Goal: Task Accomplishment & Management: Use online tool/utility

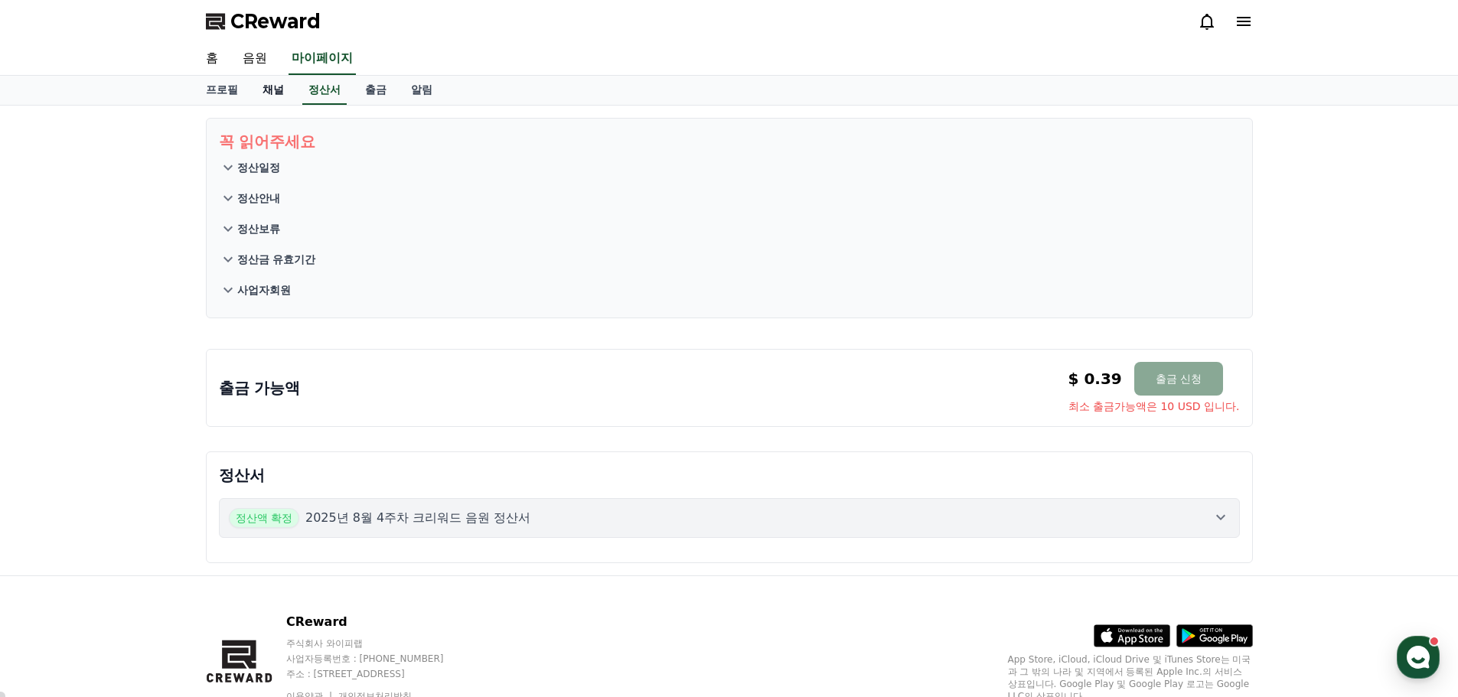
click at [273, 92] on link "채널" at bounding box center [273, 90] width 46 height 29
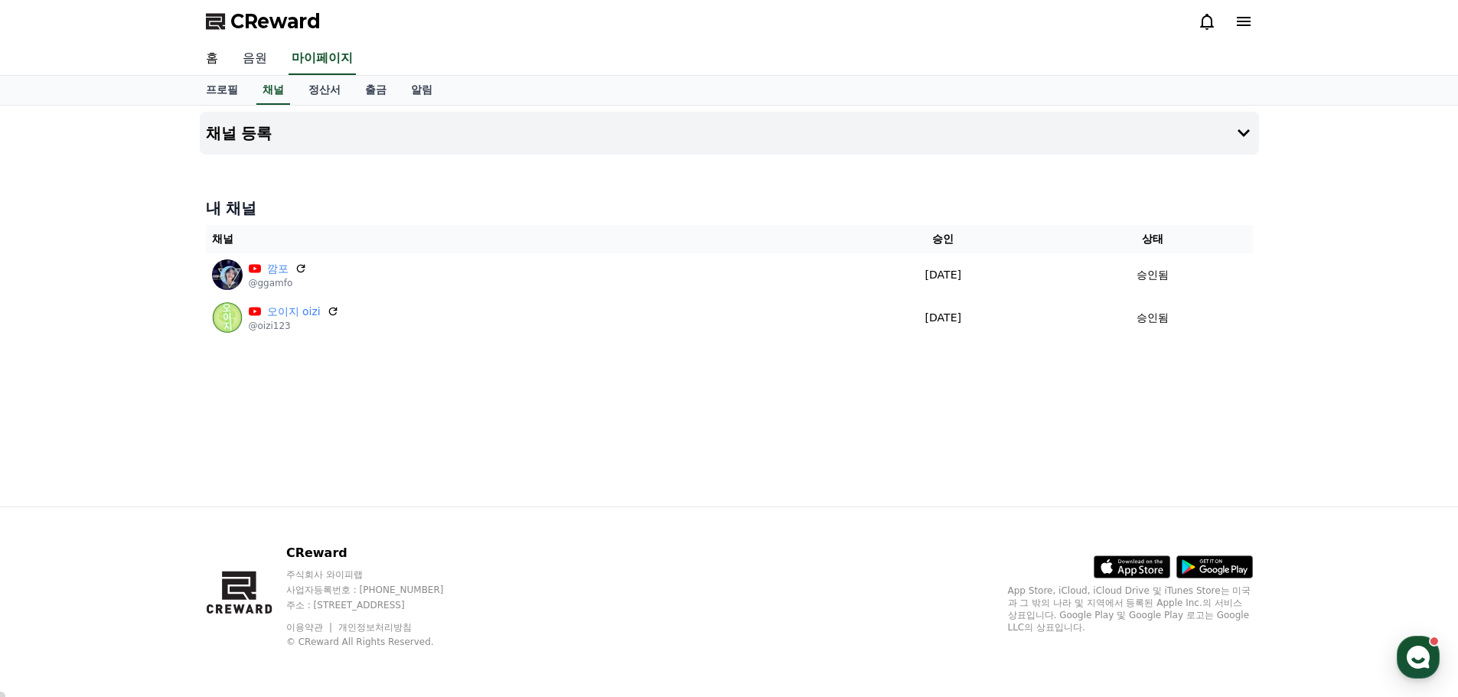
click at [266, 61] on link "음원" at bounding box center [254, 59] width 49 height 32
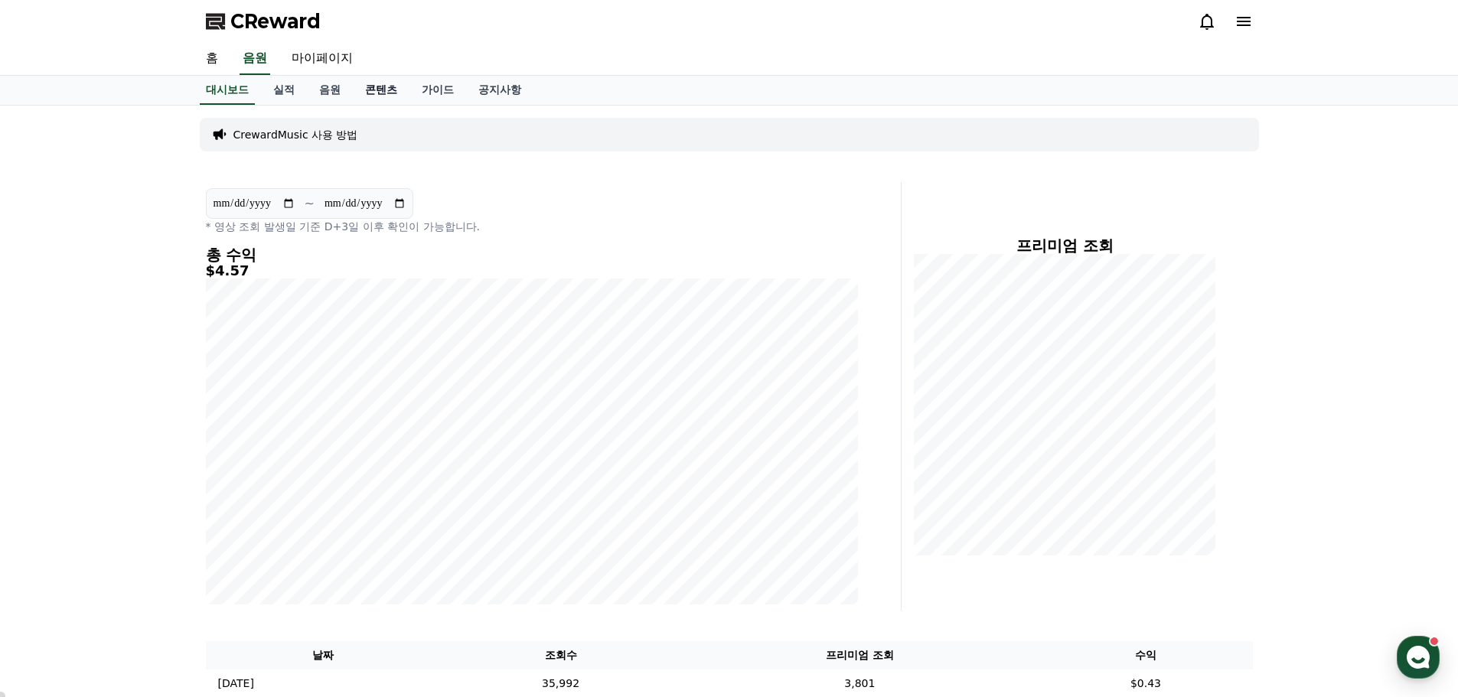
click at [388, 99] on link "콘텐츠" at bounding box center [381, 90] width 57 height 29
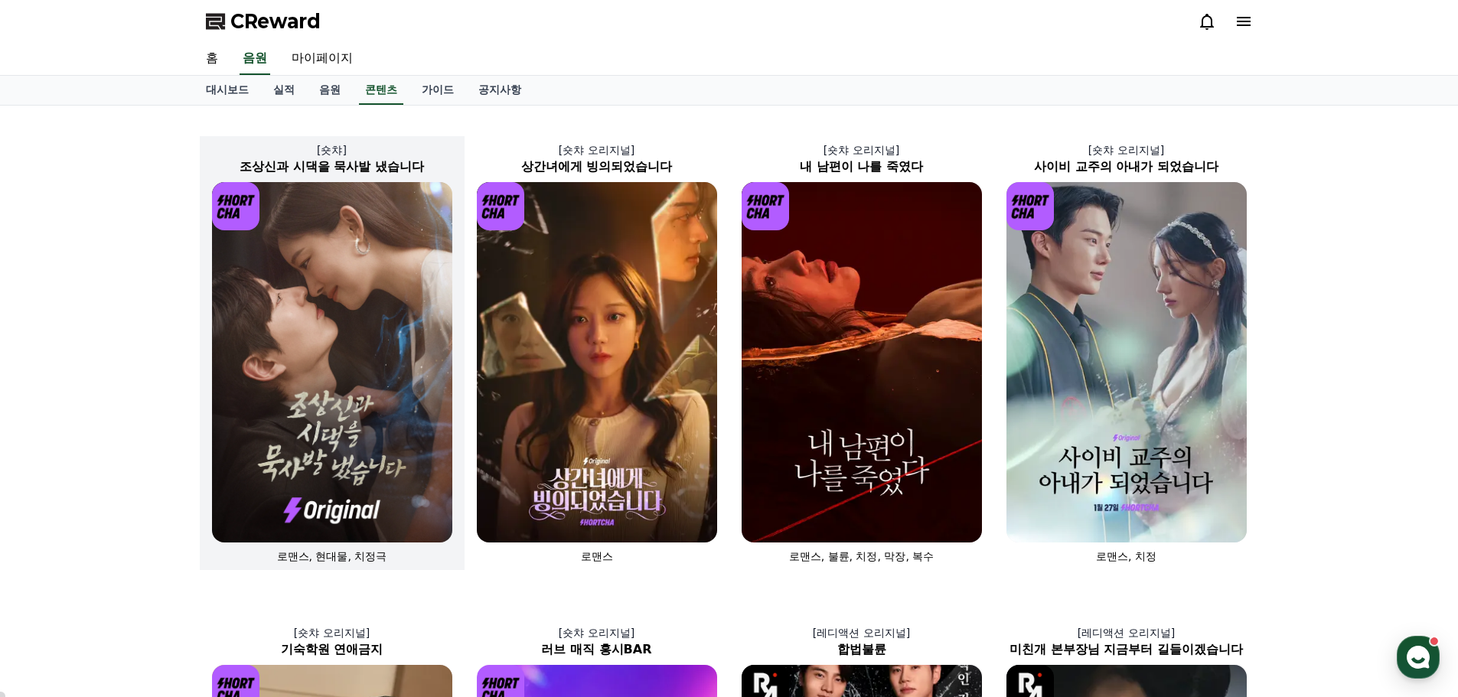
click at [373, 243] on img at bounding box center [332, 362] width 240 height 360
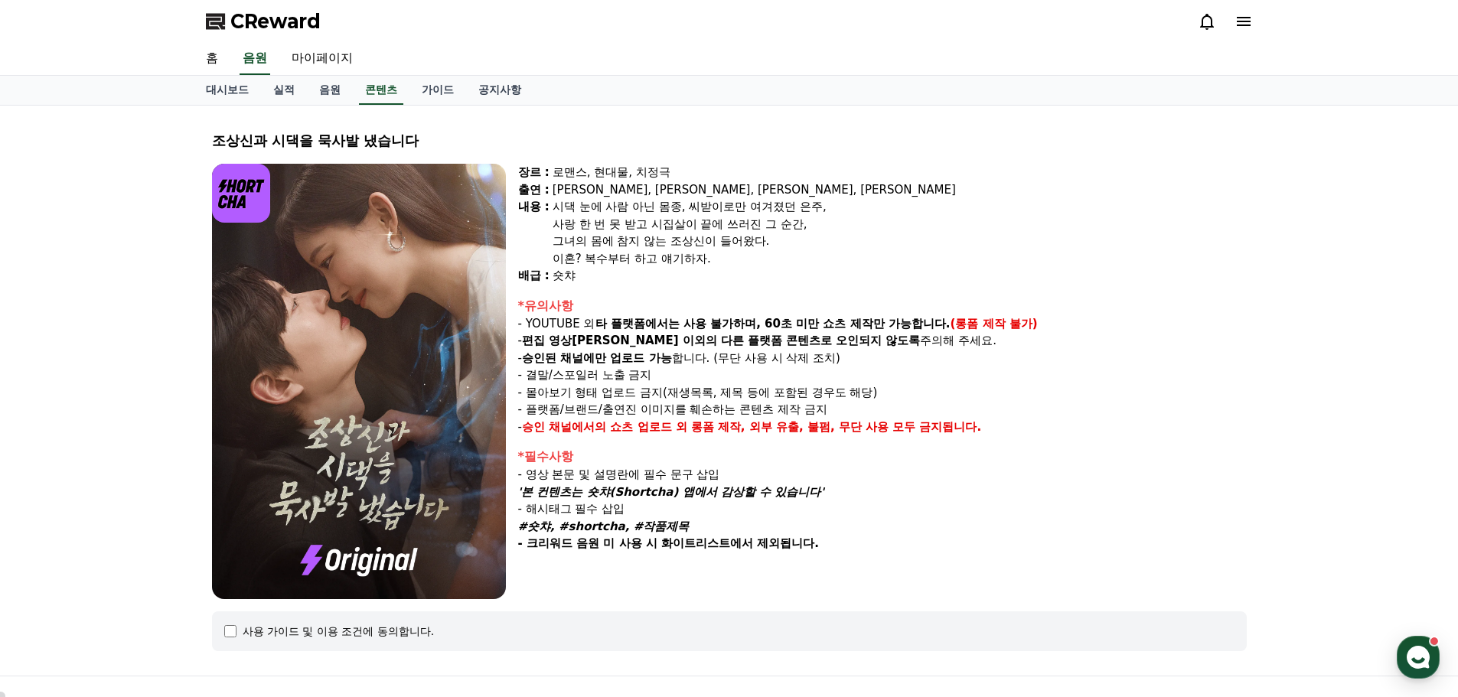
select select
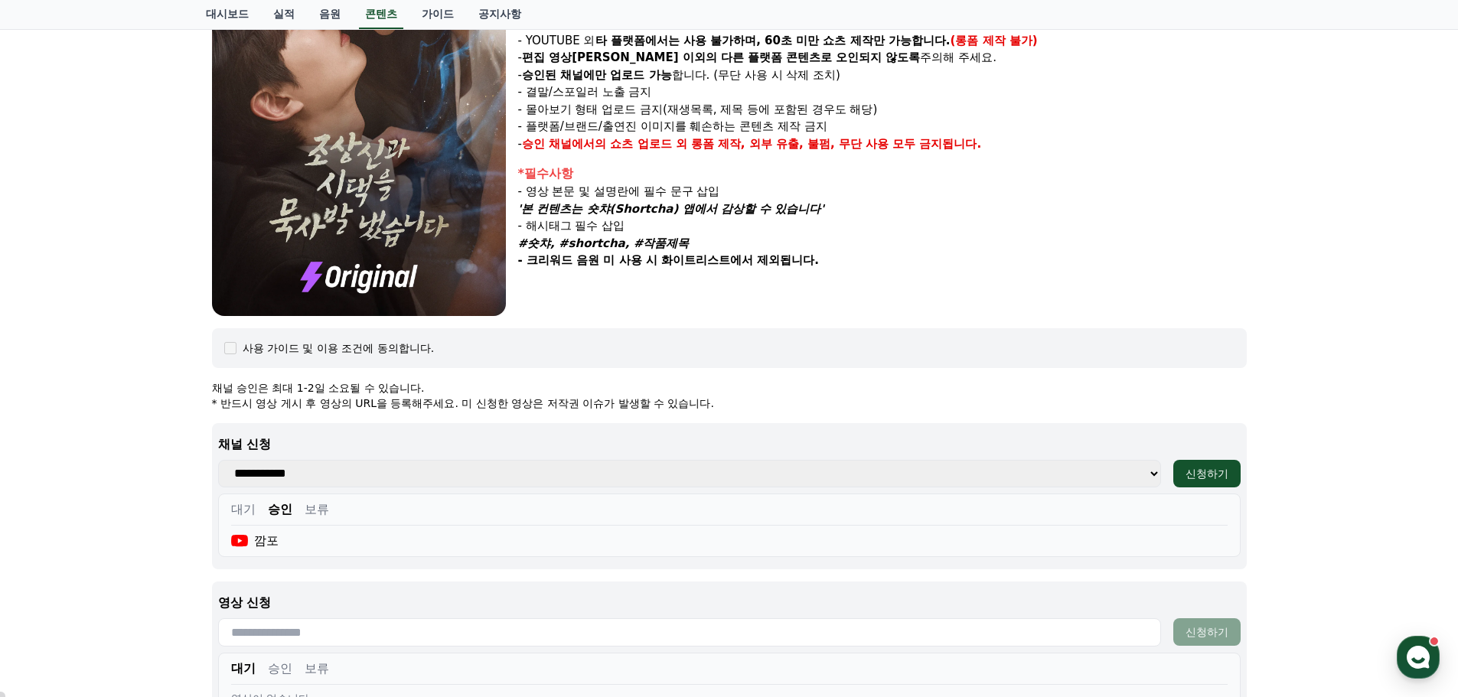
scroll to position [536, 0]
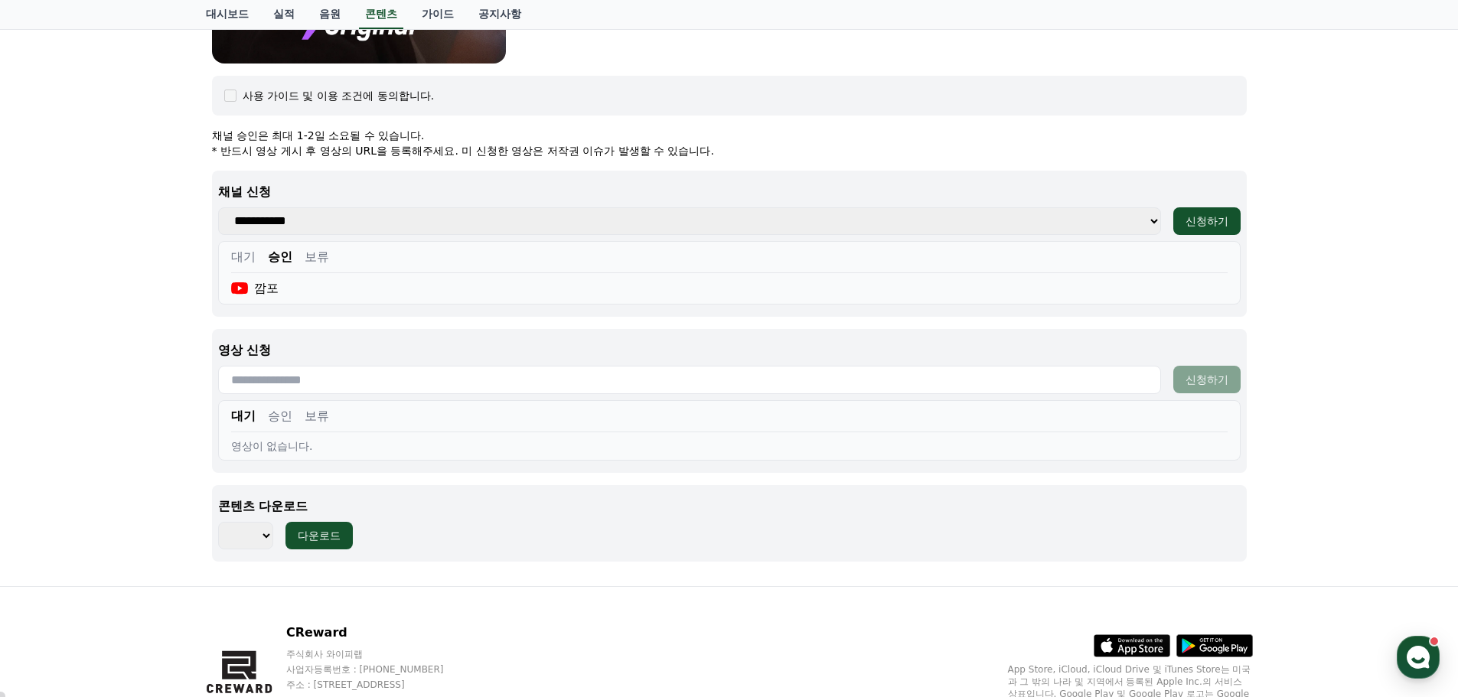
click at [392, 385] on input "text" at bounding box center [689, 380] width 943 height 28
click at [275, 415] on button "승인" at bounding box center [280, 416] width 24 height 18
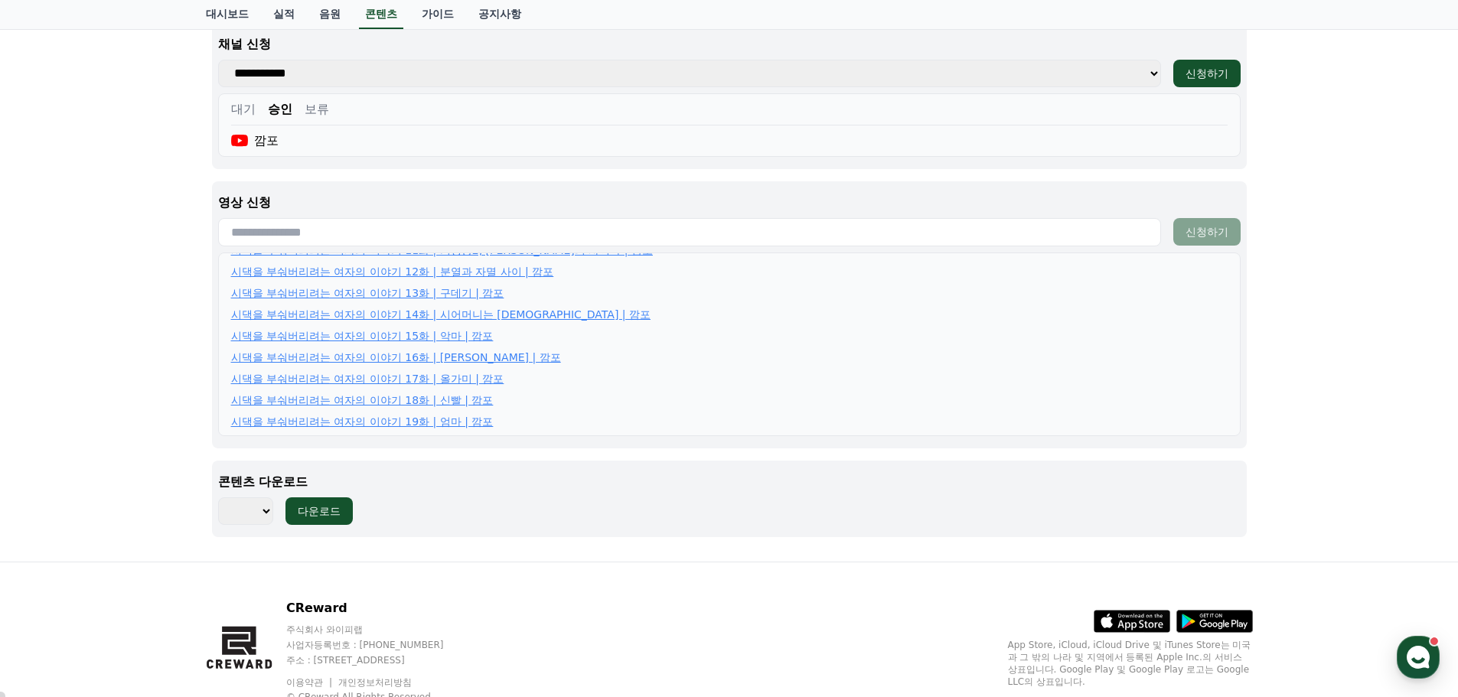
scroll to position [738, 0]
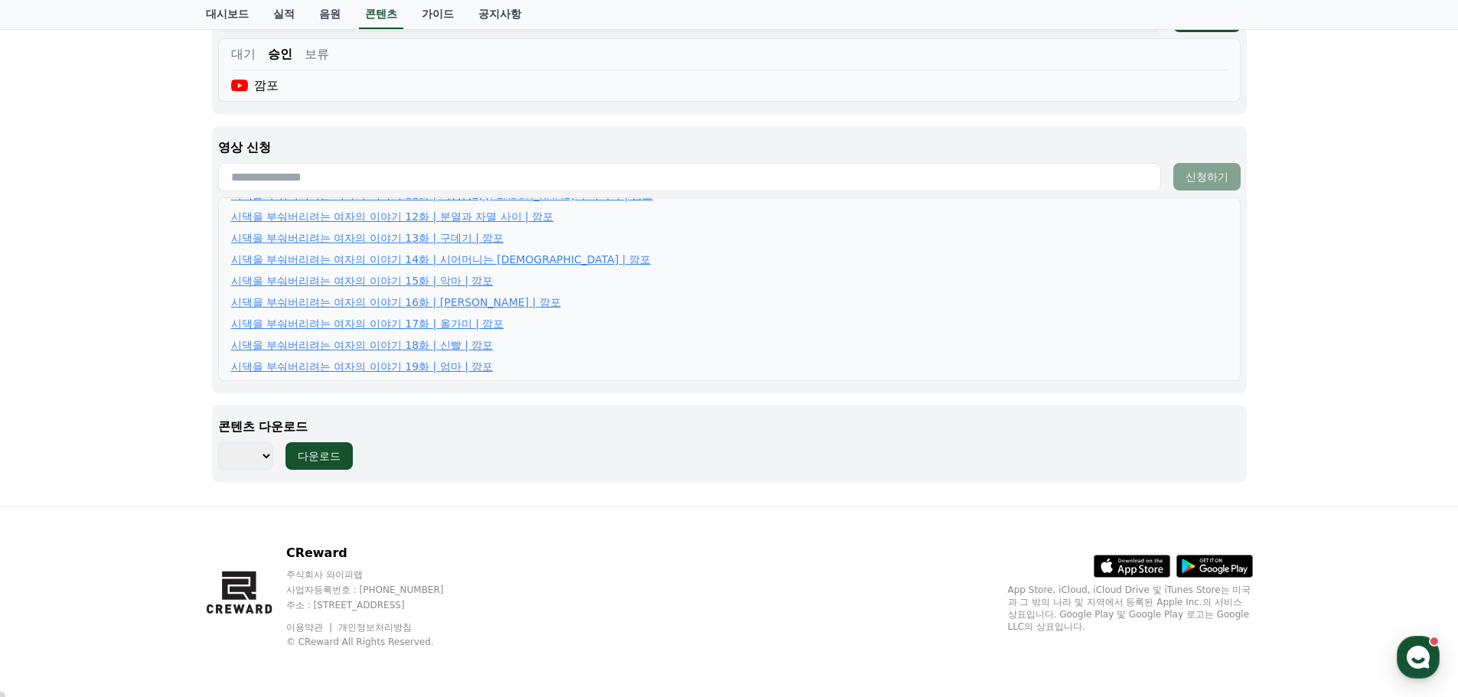
click at [391, 183] on input "text" at bounding box center [689, 177] width 943 height 28
paste input "**********"
type input "**********"
click at [1215, 178] on div "신청하기" at bounding box center [1206, 176] width 43 height 15
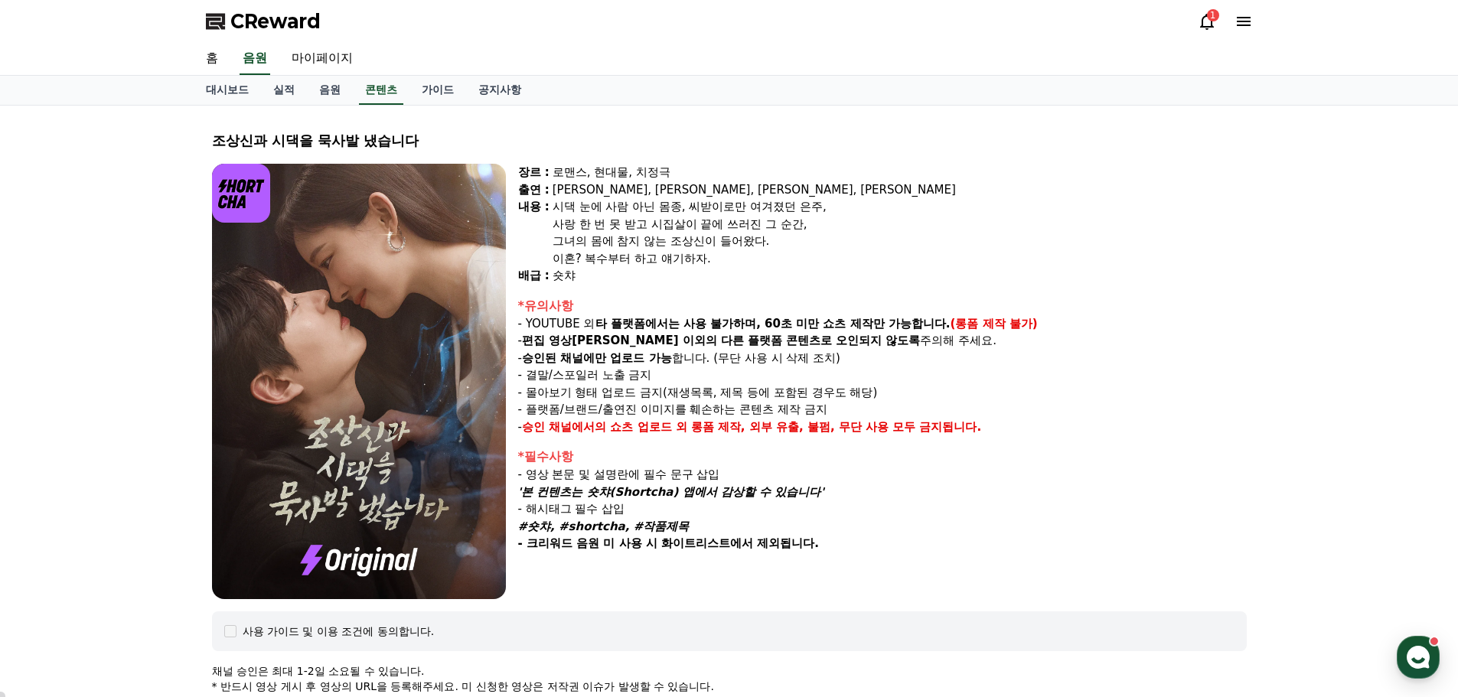
select select
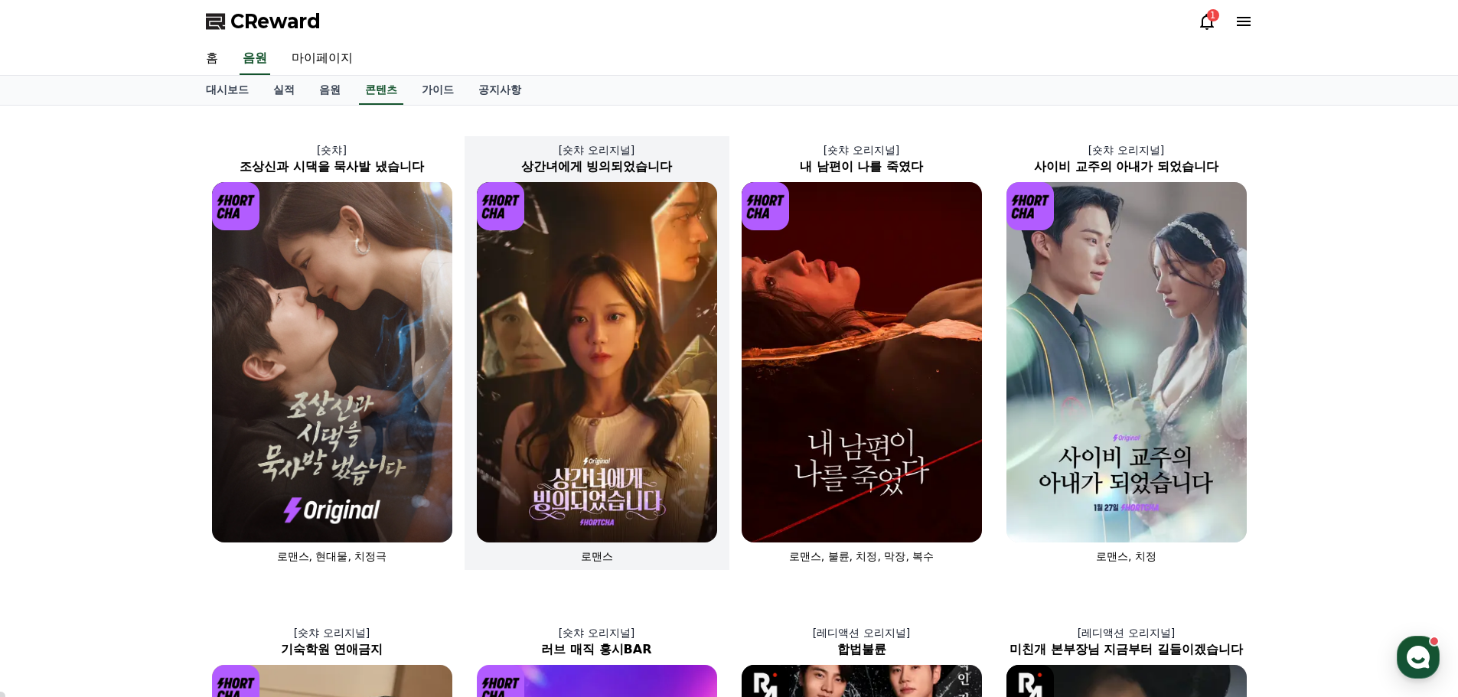
click at [626, 299] on img at bounding box center [597, 362] width 240 height 360
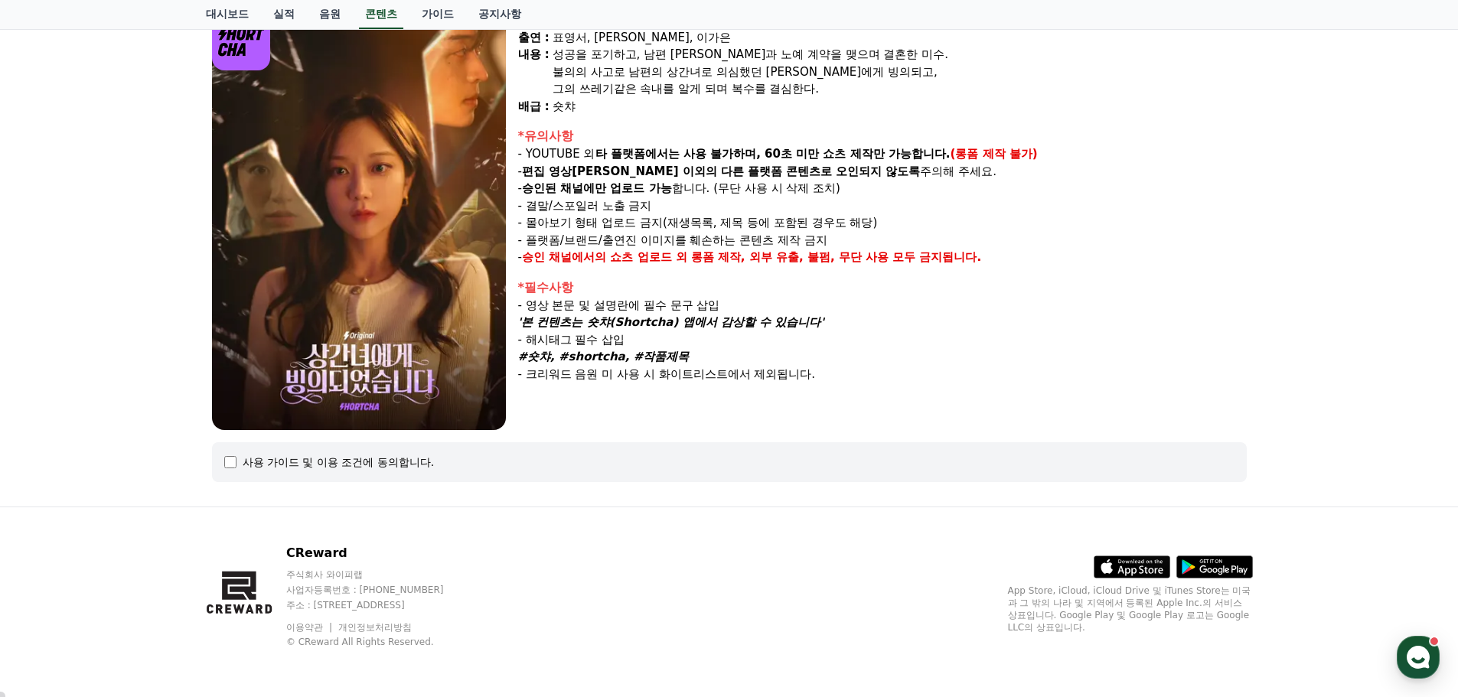
select select
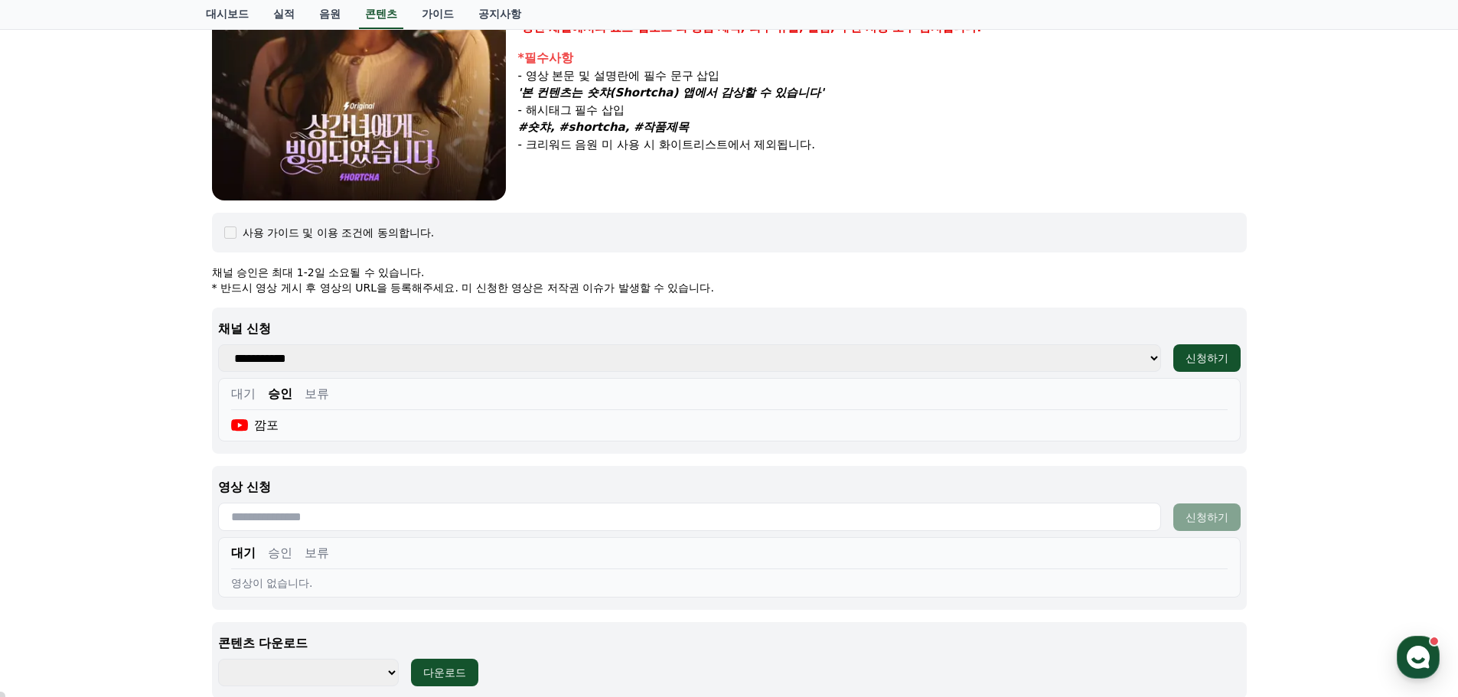
scroll to position [598, 0]
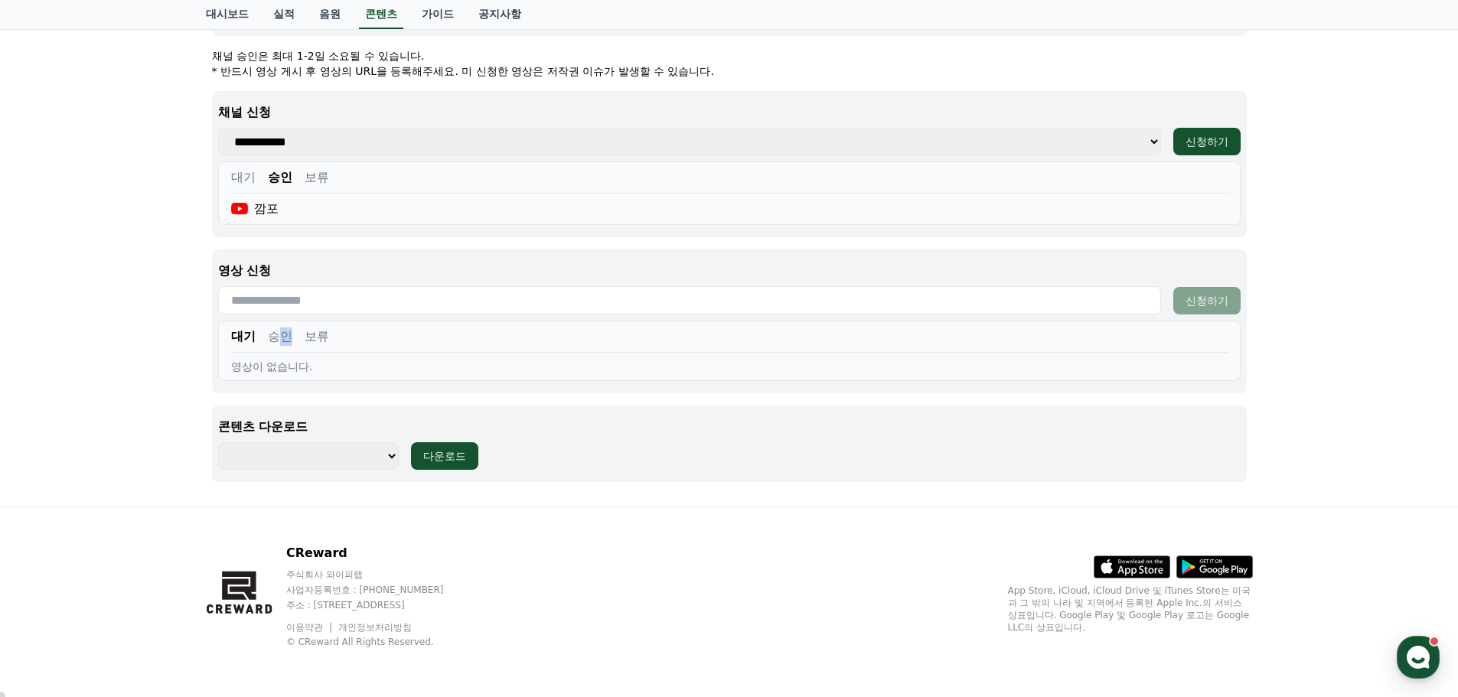
drag, startPoint x: 287, startPoint y: 326, endPoint x: 276, endPoint y: 337, distance: 15.2
click at [278, 337] on div "대기 승인 보류 영상이 없습니다." at bounding box center [729, 351] width 1022 height 60
click at [275, 337] on button "승인" at bounding box center [280, 337] width 24 height 18
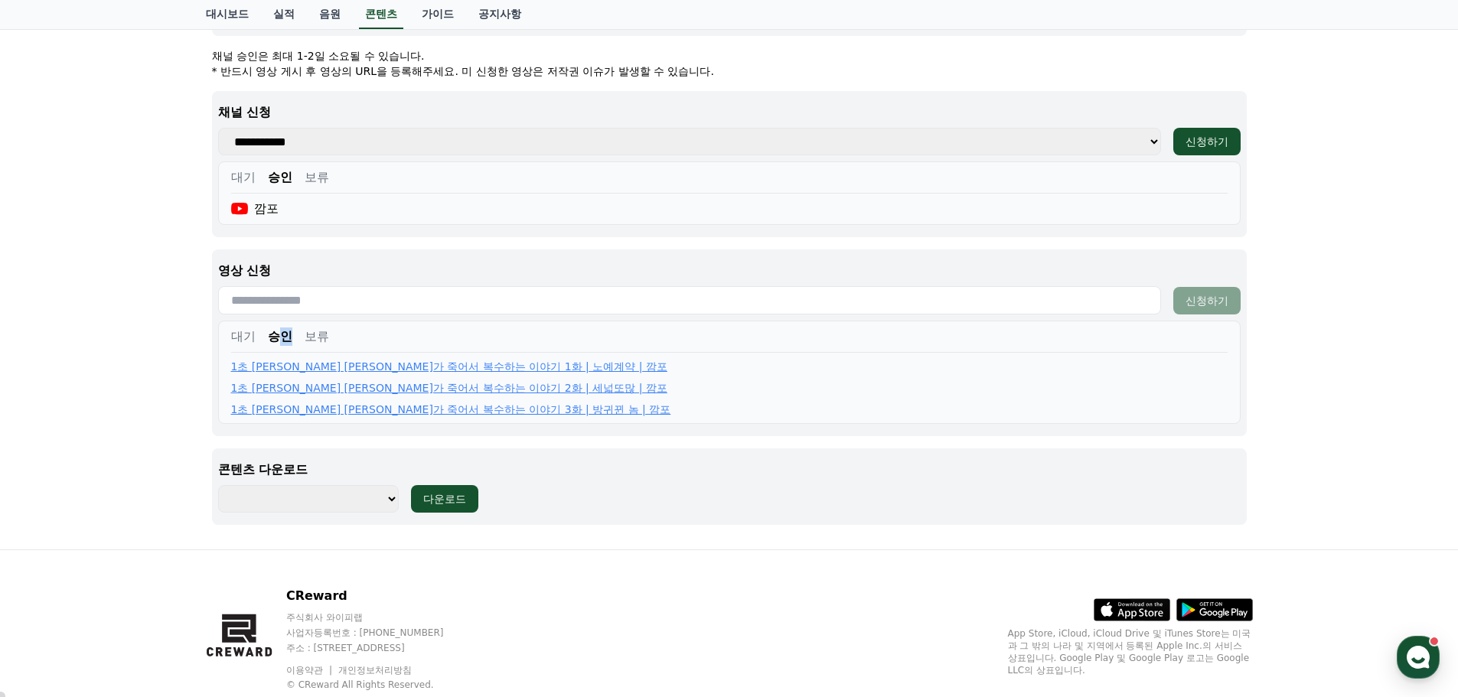
click at [242, 329] on button "대기" at bounding box center [243, 337] width 24 height 18
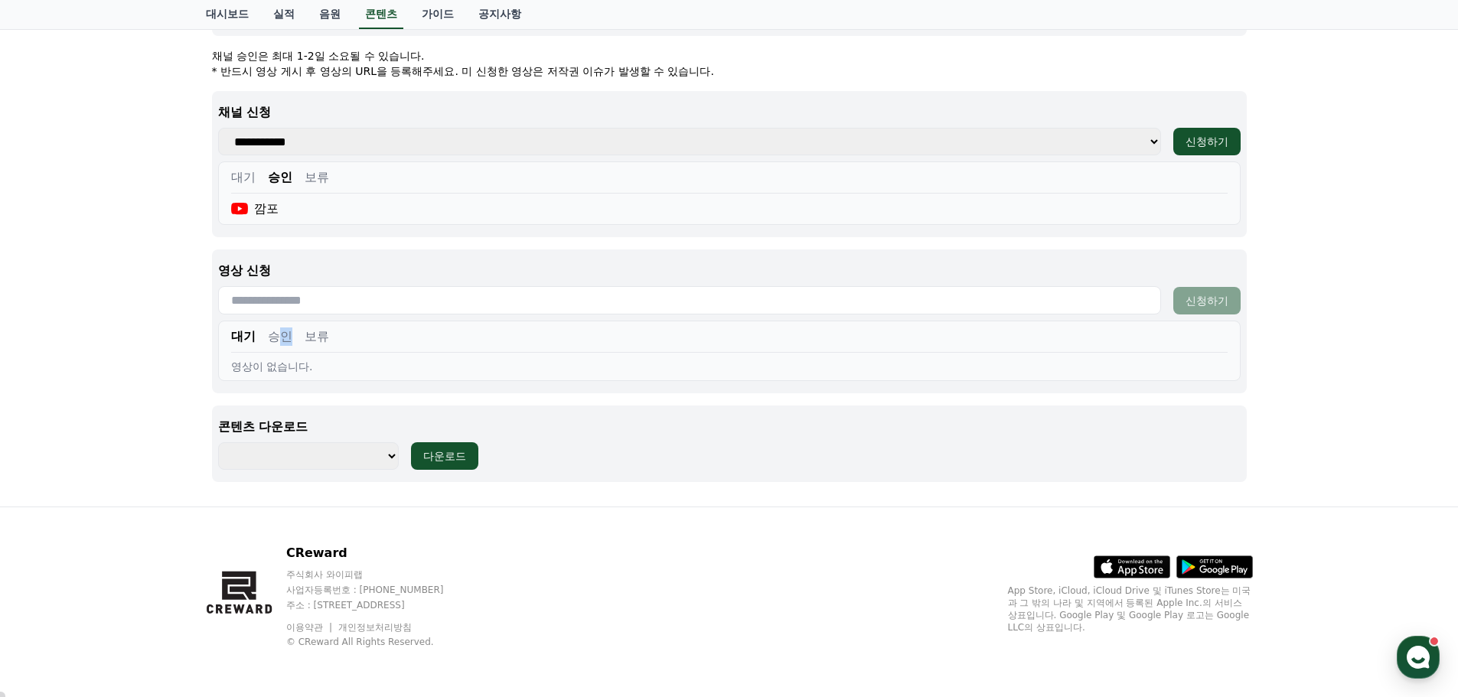
click at [282, 337] on button "승인" at bounding box center [280, 337] width 24 height 18
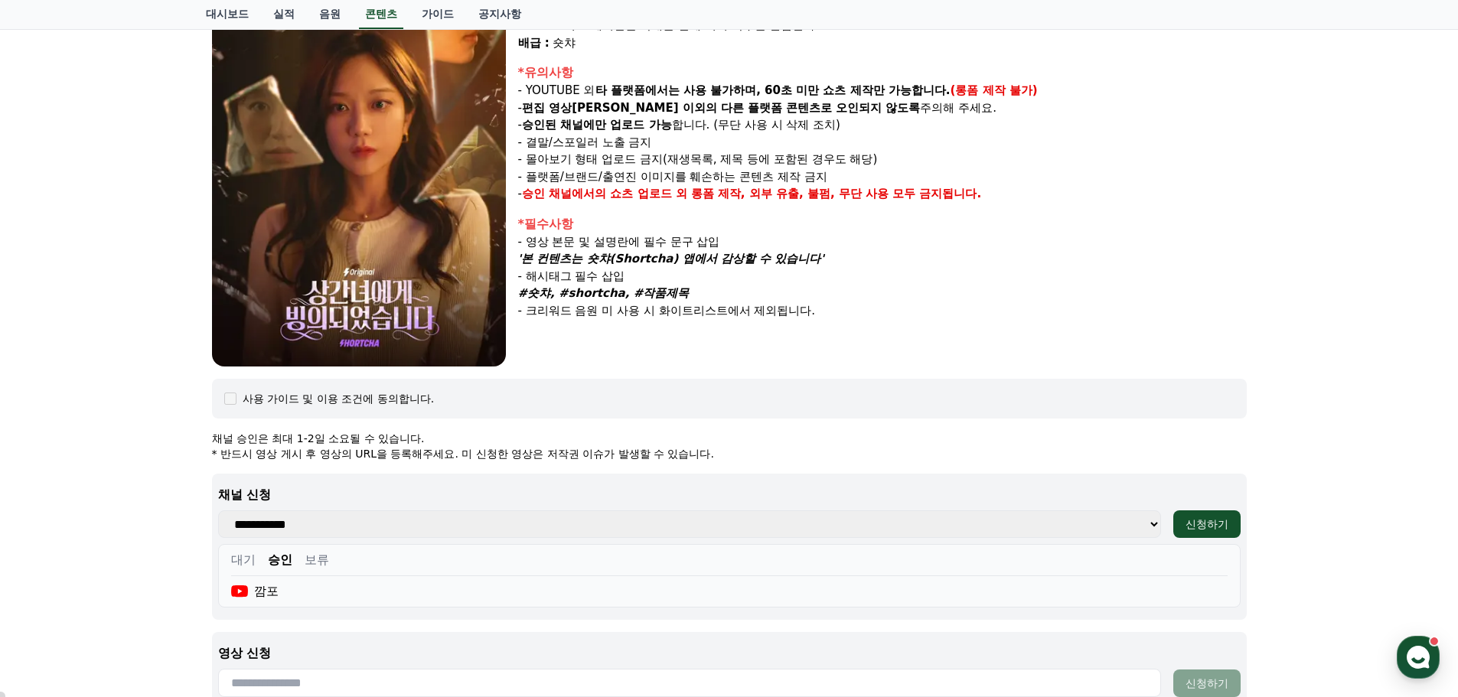
scroll to position [0, 0]
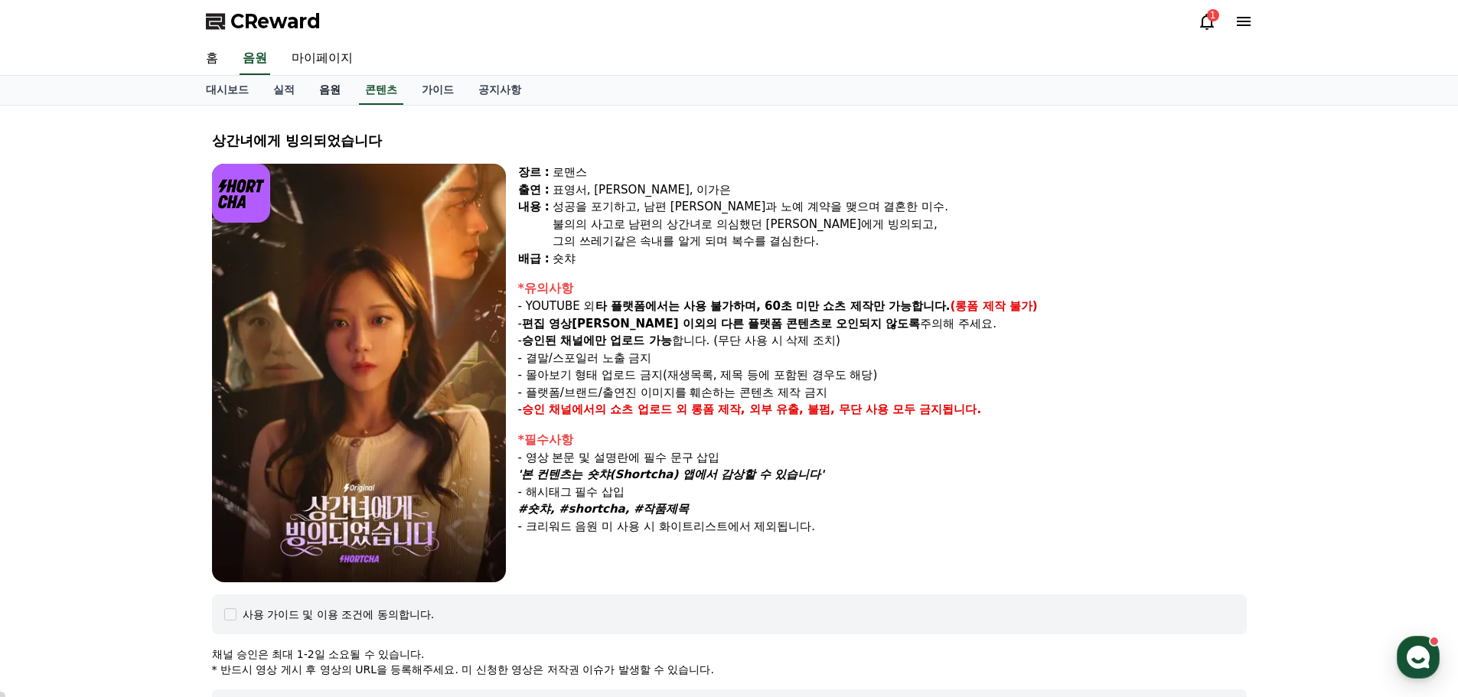
click at [329, 90] on link "음원" at bounding box center [330, 90] width 46 height 29
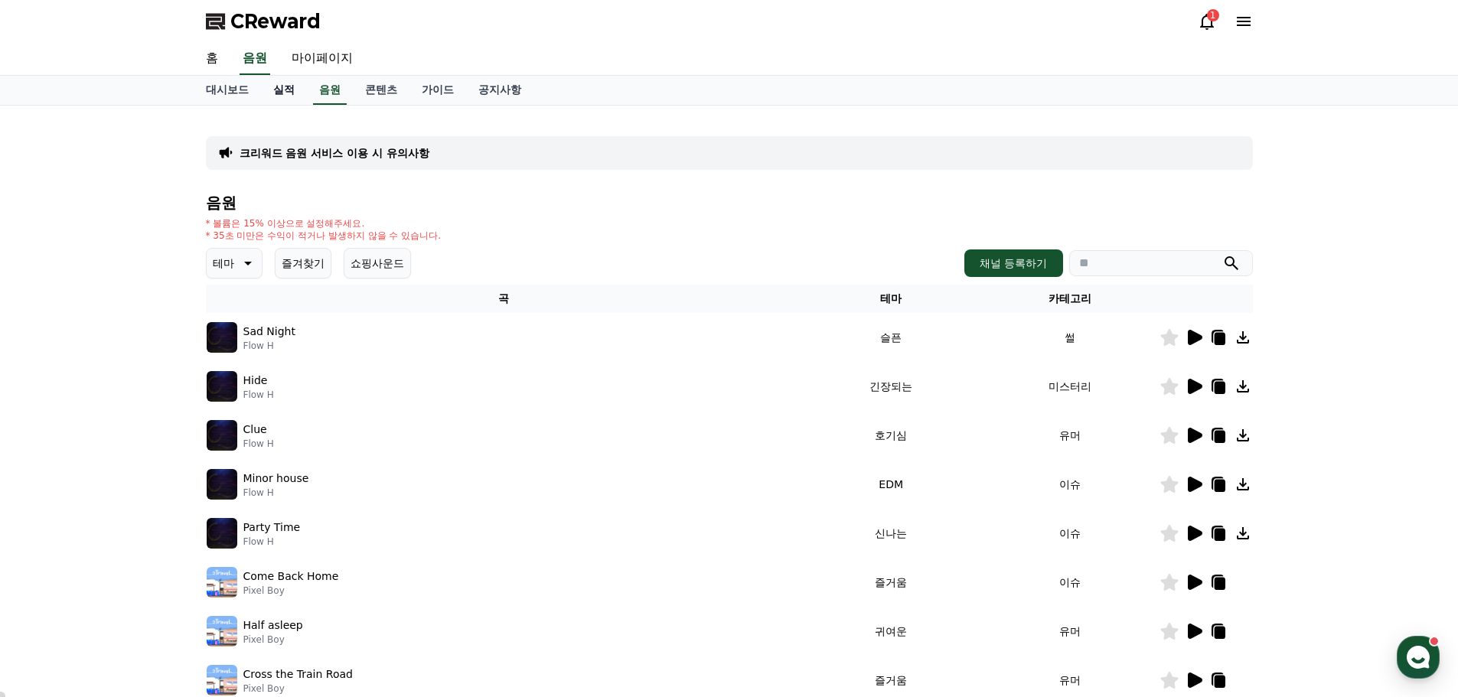
click at [286, 88] on link "실적" at bounding box center [284, 90] width 46 height 29
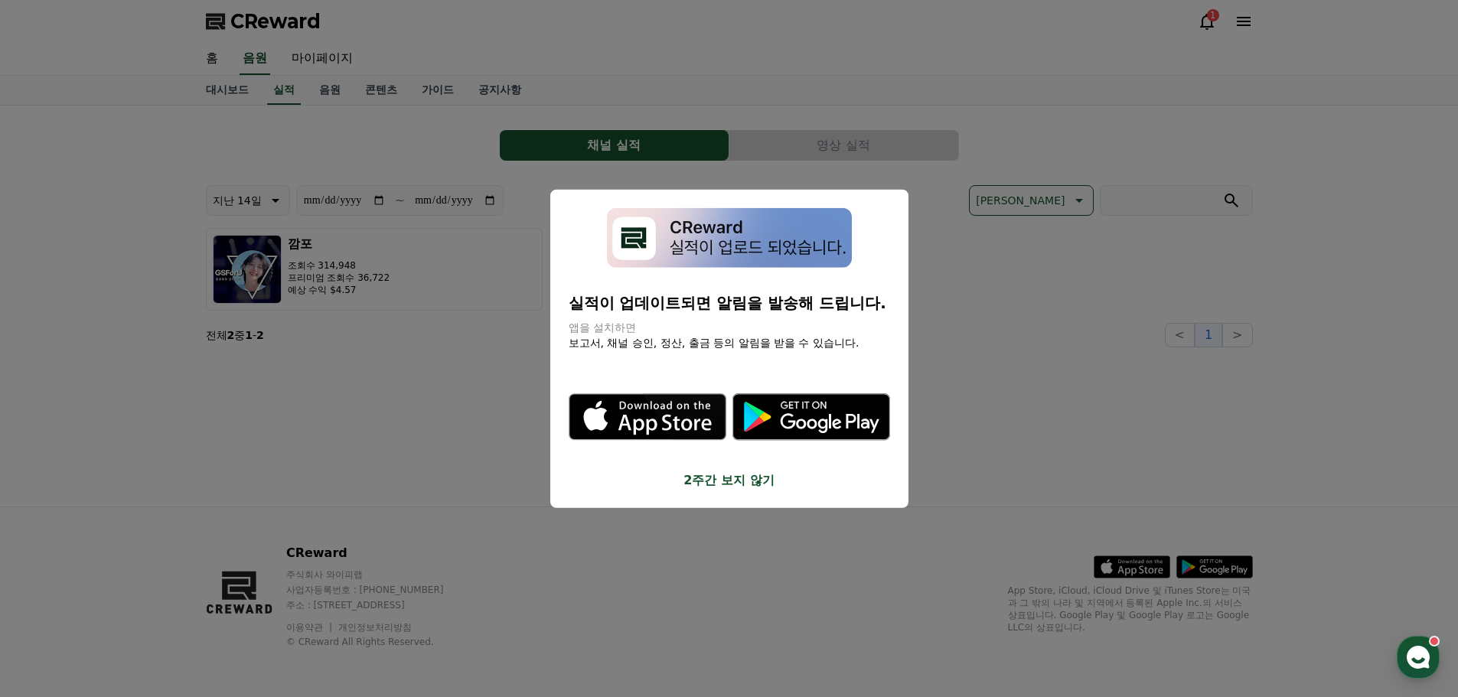
click at [322, 395] on button "close modal" at bounding box center [729, 348] width 1458 height 697
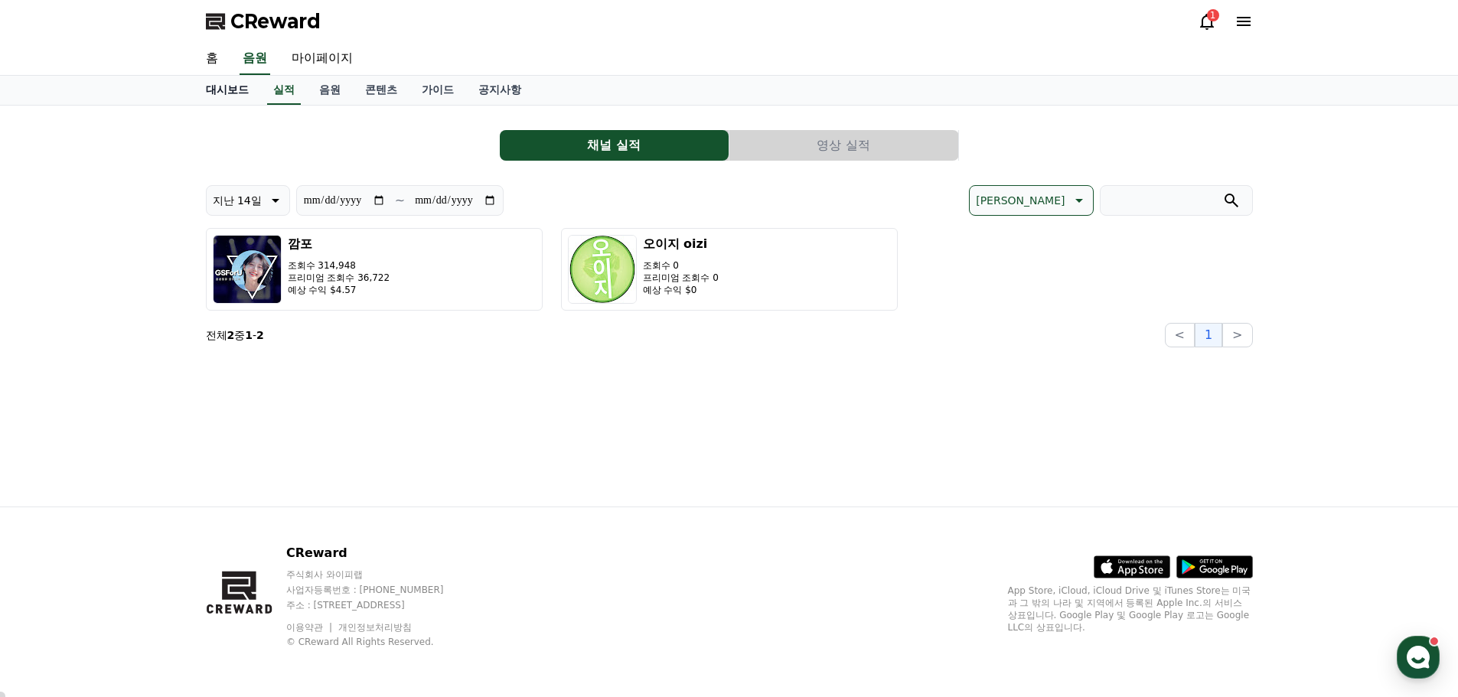
click at [221, 91] on link "대시보드" at bounding box center [227, 90] width 67 height 29
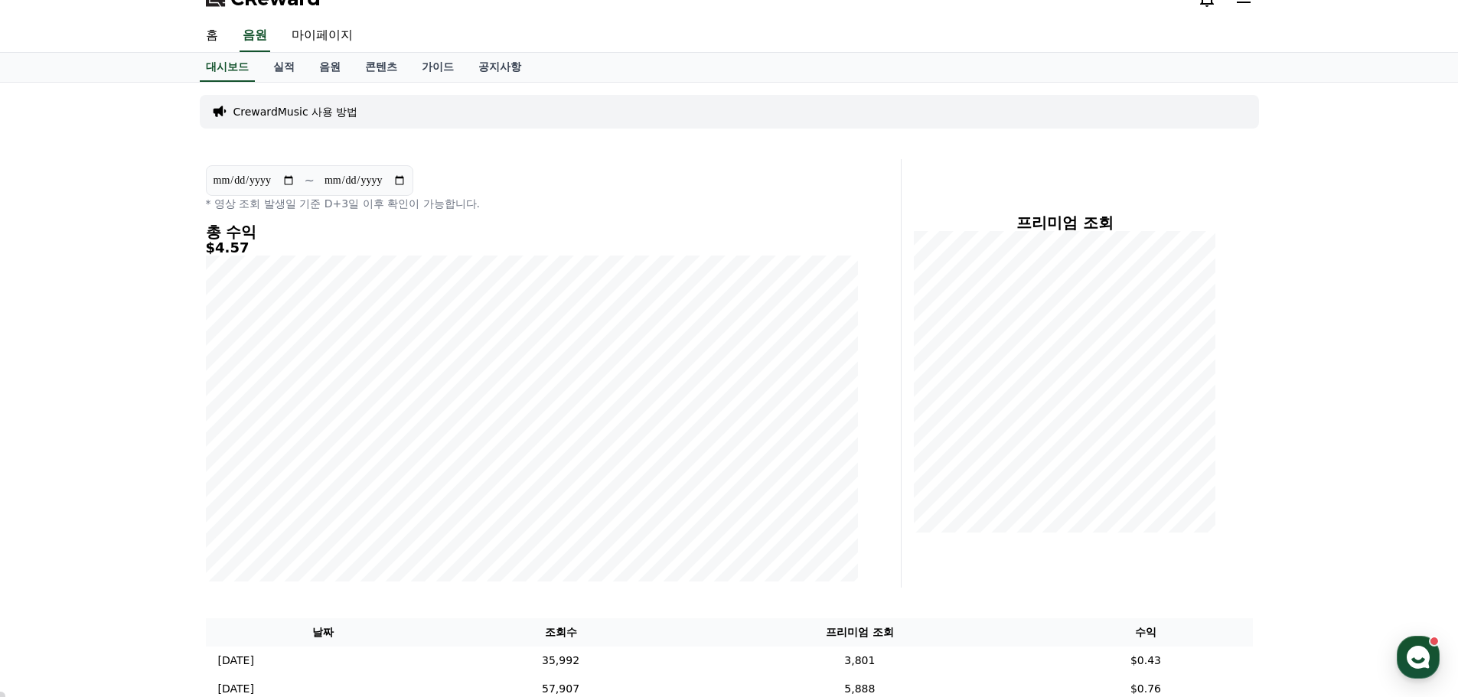
scroll to position [487, 0]
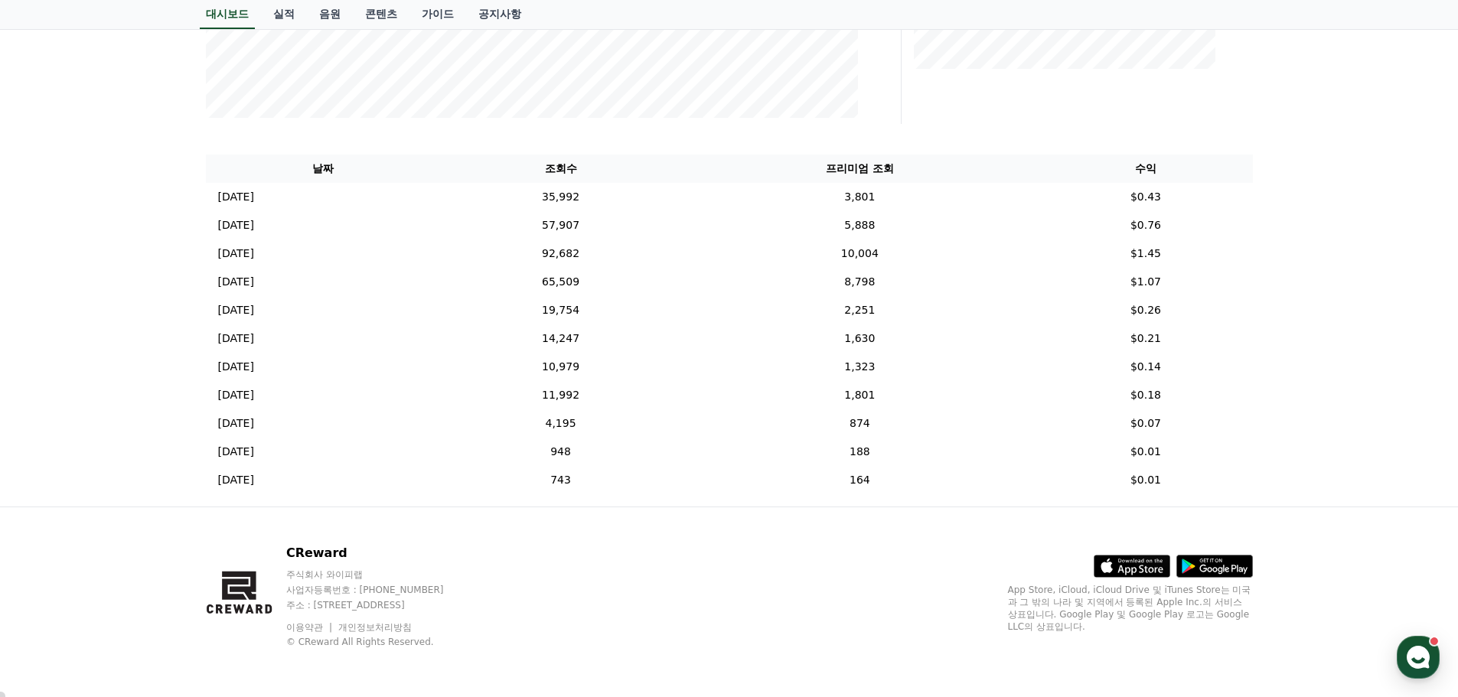
click at [1420, 500] on div "**********" at bounding box center [729, 63] width 1458 height 888
click at [93, 177] on div "**********" at bounding box center [729, 63] width 1458 height 888
